Goal: Task Accomplishment & Management: Use online tool/utility

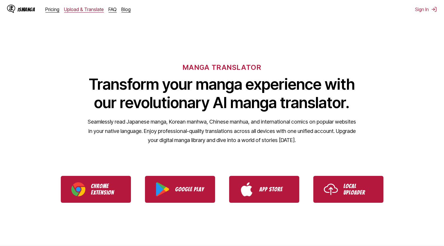
click at [78, 11] on link "Upload & Translate" at bounding box center [84, 9] width 40 height 6
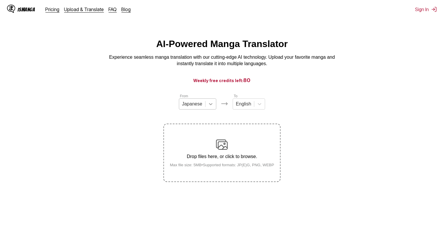
click at [209, 105] on icon at bounding box center [211, 104] width 4 height 2
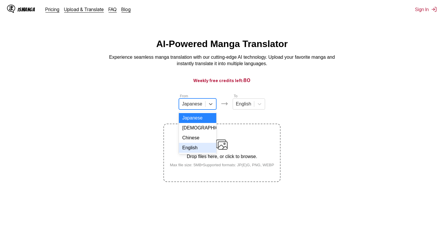
click at [207, 150] on div "English" at bounding box center [197, 148] width 37 height 10
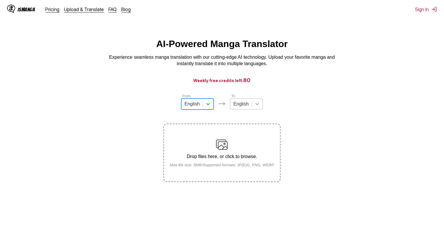
click at [255, 107] on icon at bounding box center [257, 104] width 6 height 6
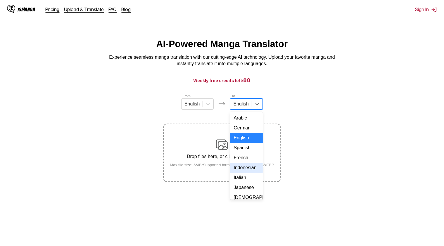
scroll to position [6, 0]
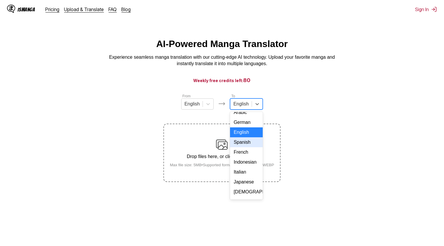
click at [251, 147] on div "Spanish" at bounding box center [246, 142] width 32 height 10
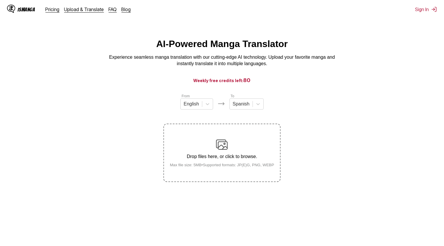
click at [220, 150] on img at bounding box center [222, 145] width 12 height 12
click at [0, 0] on input "Drop files here, or click to browse. Max file size: 5MB • Supported formats: JP…" at bounding box center [0, 0] width 0 height 0
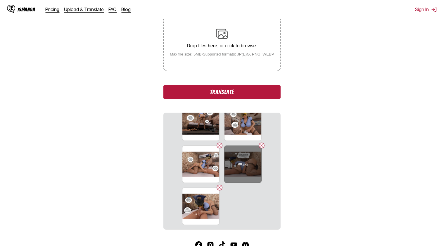
scroll to position [0, 0]
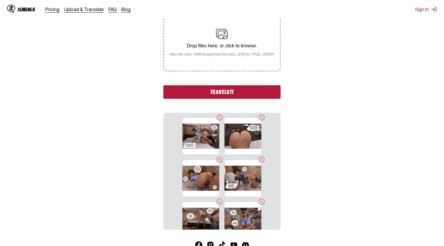
click at [231, 88] on button "Translate" at bounding box center [221, 91] width 117 height 13
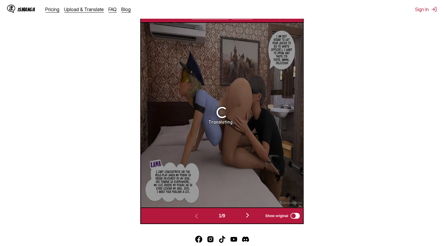
scroll to position [209, 0]
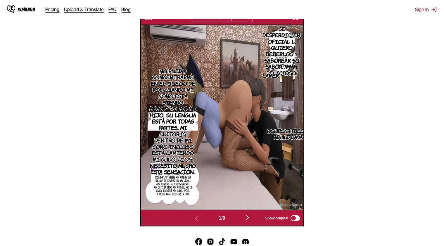
click at [176, 118] on p "NO PUEDO CONCENTRARME EN EL JUEGO DE ROL CUANDO MI COÑO ESTÁ SIENDO DEVORADO PO…" at bounding box center [173, 122] width 51 height 110
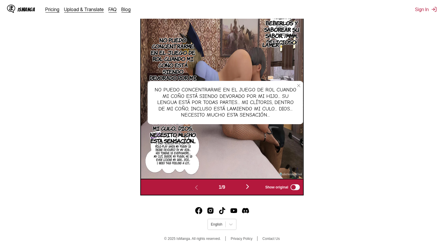
scroll to position [240, 0]
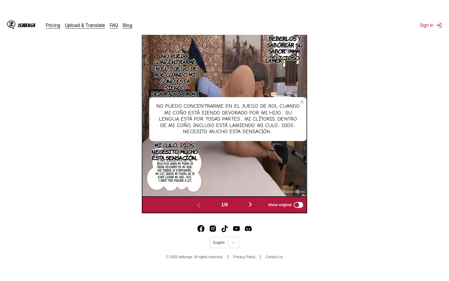
scroll to position [65, 0]
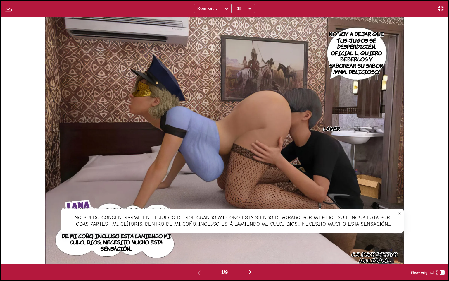
click at [222, 234] on img at bounding box center [224, 140] width 359 height 247
click at [398, 211] on button "close-tooltip" at bounding box center [399, 213] width 9 height 9
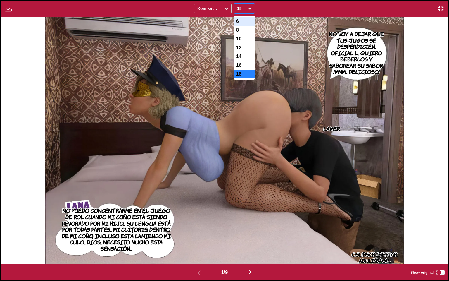
click at [249, 9] on icon at bounding box center [250, 9] width 6 height 6
click at [240, 52] on div "12" at bounding box center [244, 47] width 21 height 9
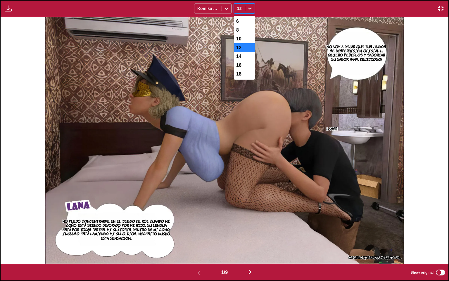
click at [247, 10] on div at bounding box center [249, 8] width 9 height 9
click at [244, 40] on div "10" at bounding box center [244, 39] width 21 height 9
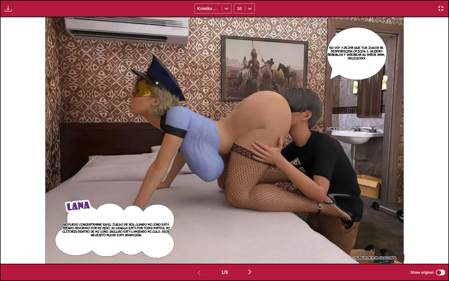
click at [126, 227] on p "NO PUEDO CONCENTRARME EN EL JUEGO DE ROL CUANDO MI COÑO ESTÁ SIENDO DEVORADO PO…" at bounding box center [117, 229] width 112 height 16
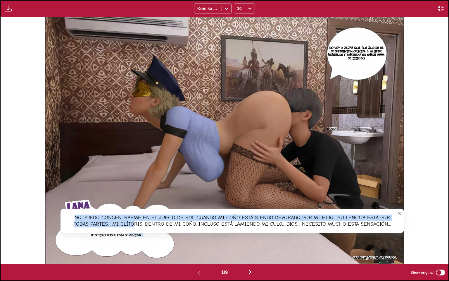
drag, startPoint x: 126, startPoint y: 227, endPoint x: 127, endPoint y: 241, distance: 13.8
click at [127, 241] on article "NO VOY A DEJAR QUE TUS JUGOS SE DESPERDICIEN, OFICIAL L. QUIERO BEBERLOS Y SABO…" at bounding box center [224, 140] width 359 height 247
click at [127, 241] on section "NO PUEDO CONCENTRARME EN EL JUEGO DE ROL CUANDO MI COÑO ESTÁ SIENDO DEVORADO PO…" at bounding box center [117, 230] width 112 height 42
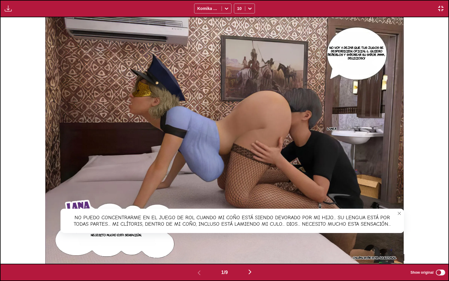
click at [113, 244] on section "NO PUEDO CONCENTRARME EN EL JUEGO DE ROL CUANDO MI COÑO ESTÁ SIENDO DEVORADO PO…" at bounding box center [117, 230] width 112 height 42
click at [399, 213] on icon "close-tooltip" at bounding box center [399, 213] width 4 height 4
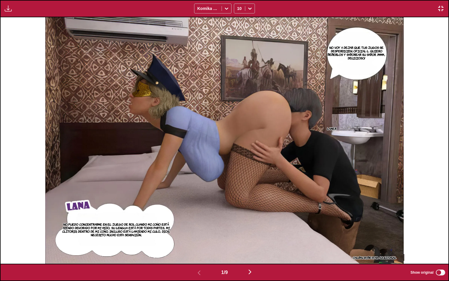
click at [249, 246] on img "button" at bounding box center [250, 271] width 7 height 7
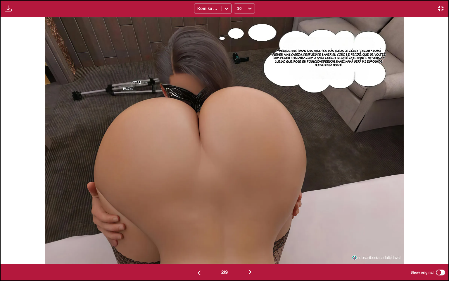
click at [249, 246] on img "button" at bounding box center [250, 271] width 7 height 7
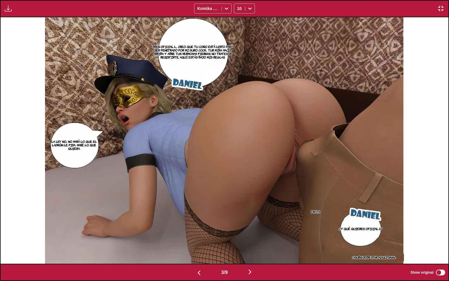
click at [249, 246] on img "button" at bounding box center [250, 271] width 7 height 7
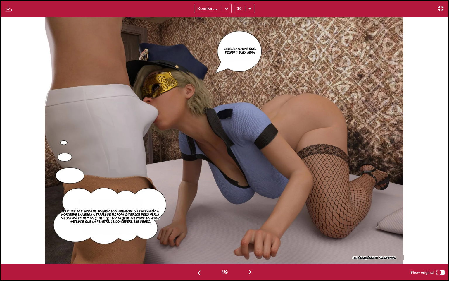
click at [249, 246] on img "button" at bounding box center [250, 271] width 7 height 7
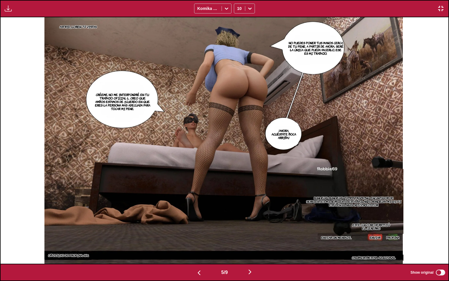
click at [249, 246] on img "button" at bounding box center [250, 271] width 7 height 7
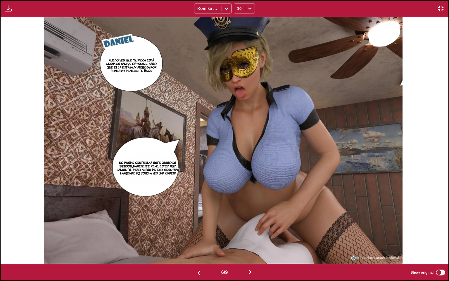
click at [249, 246] on img "button" at bounding box center [250, 271] width 7 height 7
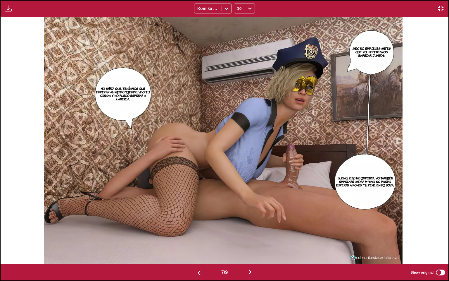
click at [249, 246] on img "button" at bounding box center [250, 271] width 7 height 7
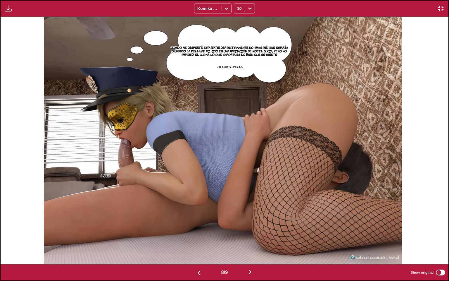
click at [249, 246] on img "button" at bounding box center [250, 271] width 7 height 7
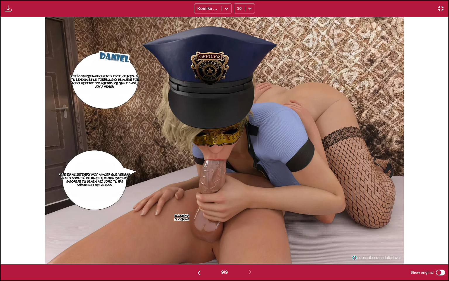
click at [441, 8] on img "button" at bounding box center [441, 8] width 7 height 7
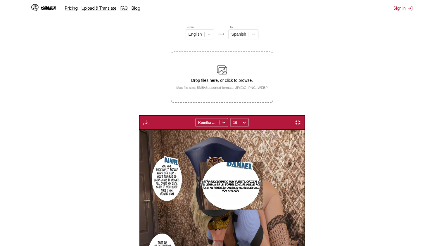
scroll to position [0, 1301]
